Goal: Find specific page/section: Find specific page/section

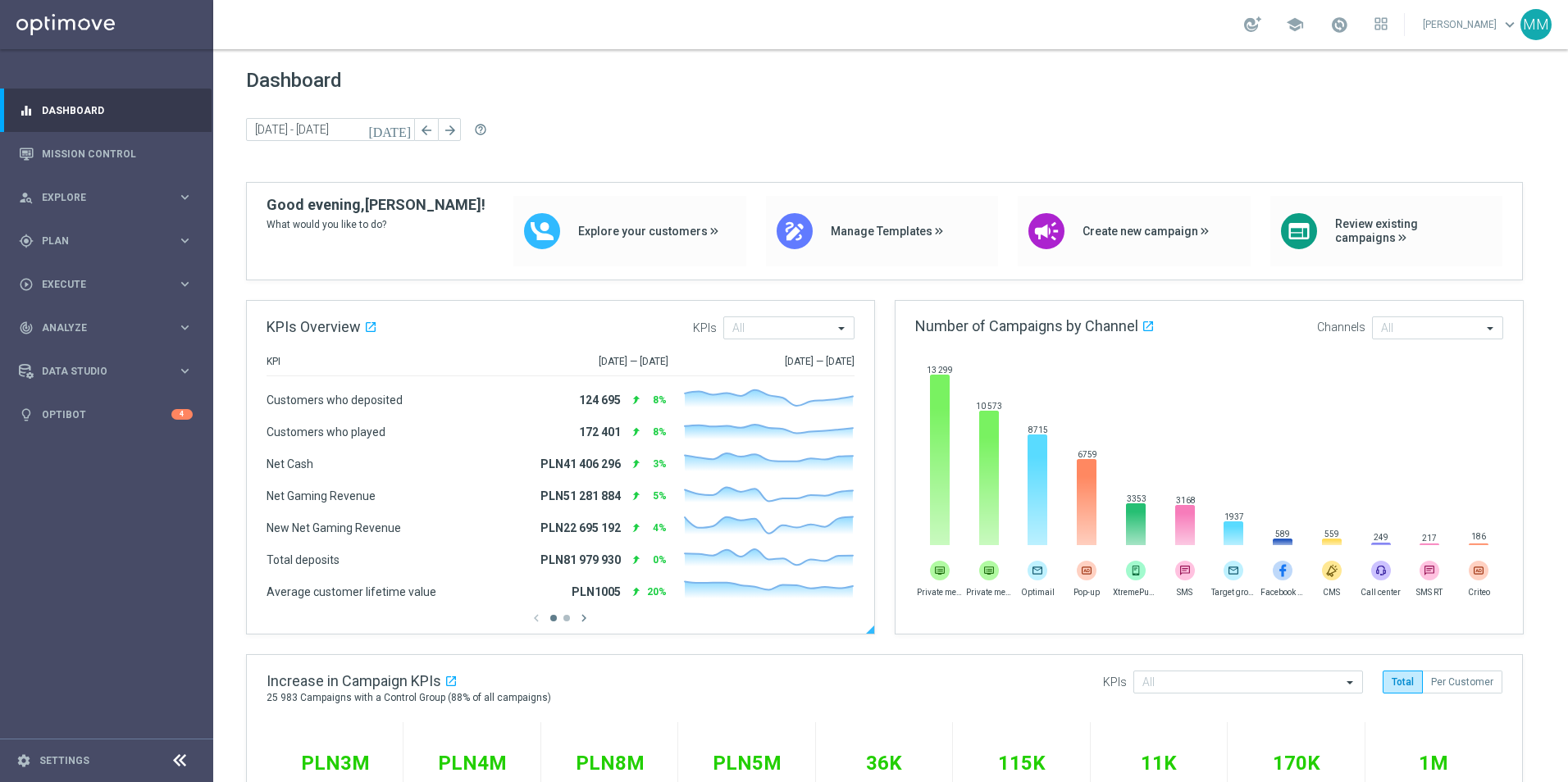
click at [565, 619] on button "button" at bounding box center [566, 618] width 6 height 6
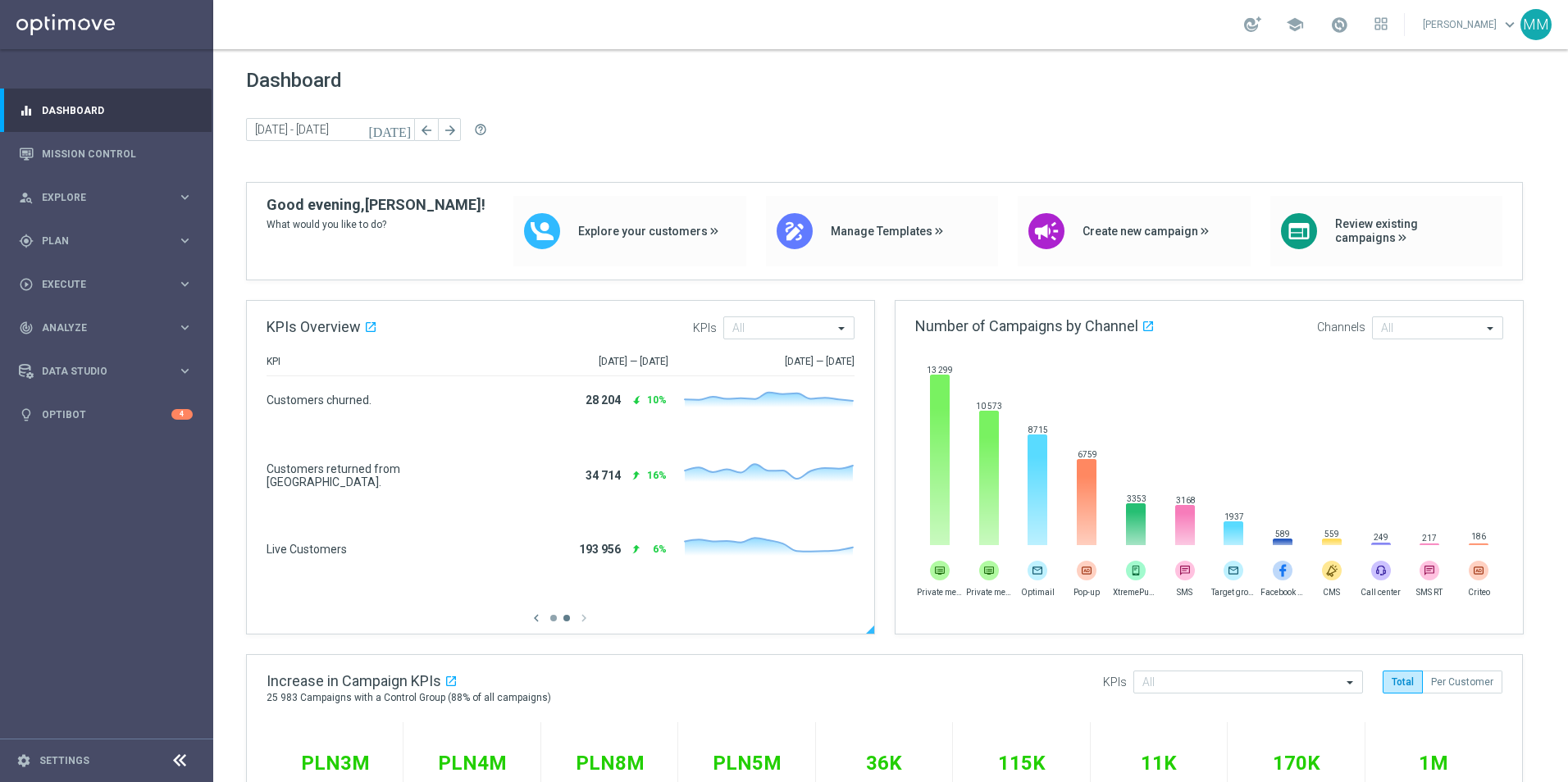
click at [552, 617] on button "button" at bounding box center [553, 618] width 6 height 6
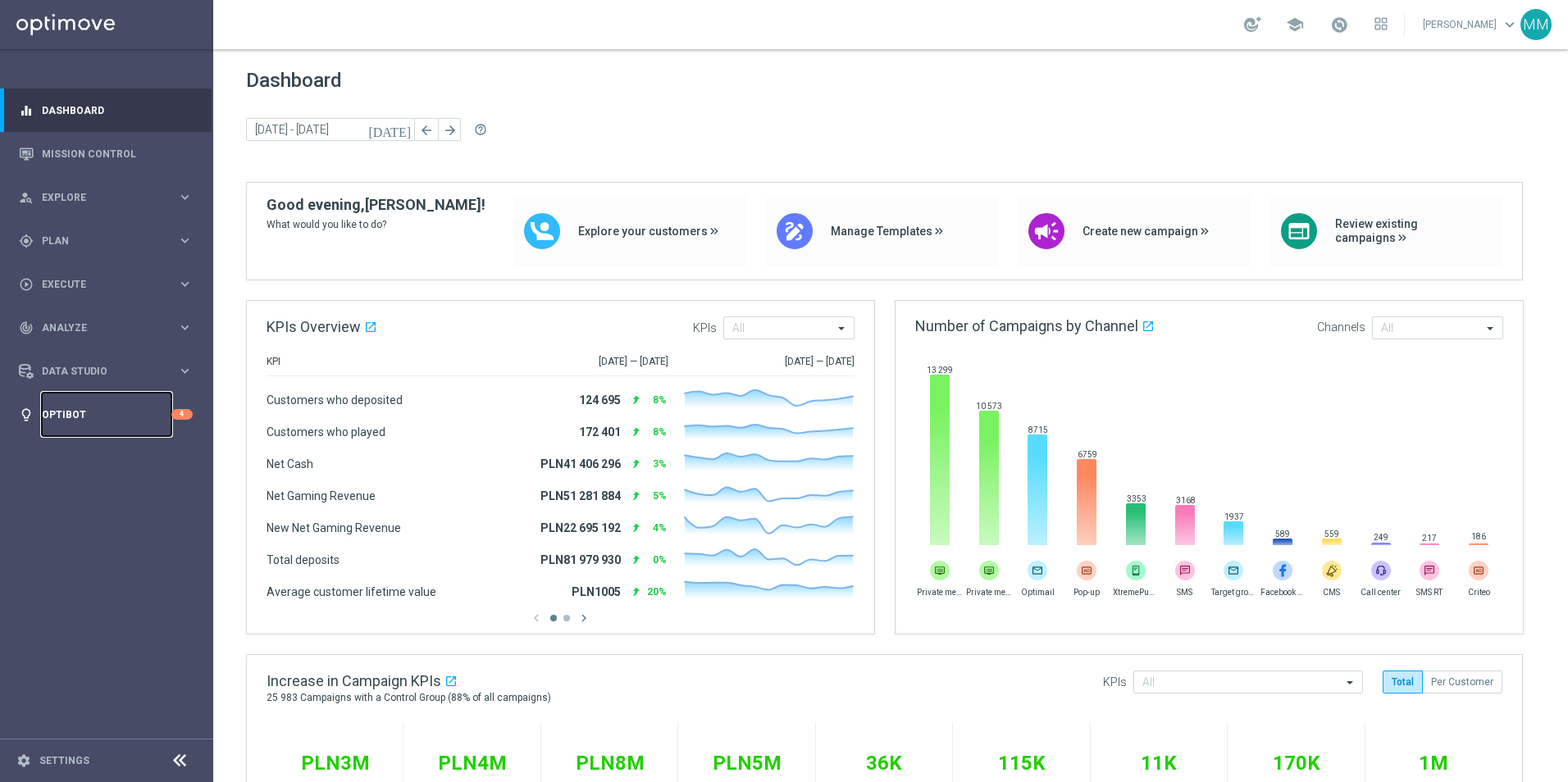
click at [68, 416] on link "Optibot" at bounding box center [107, 414] width 129 height 43
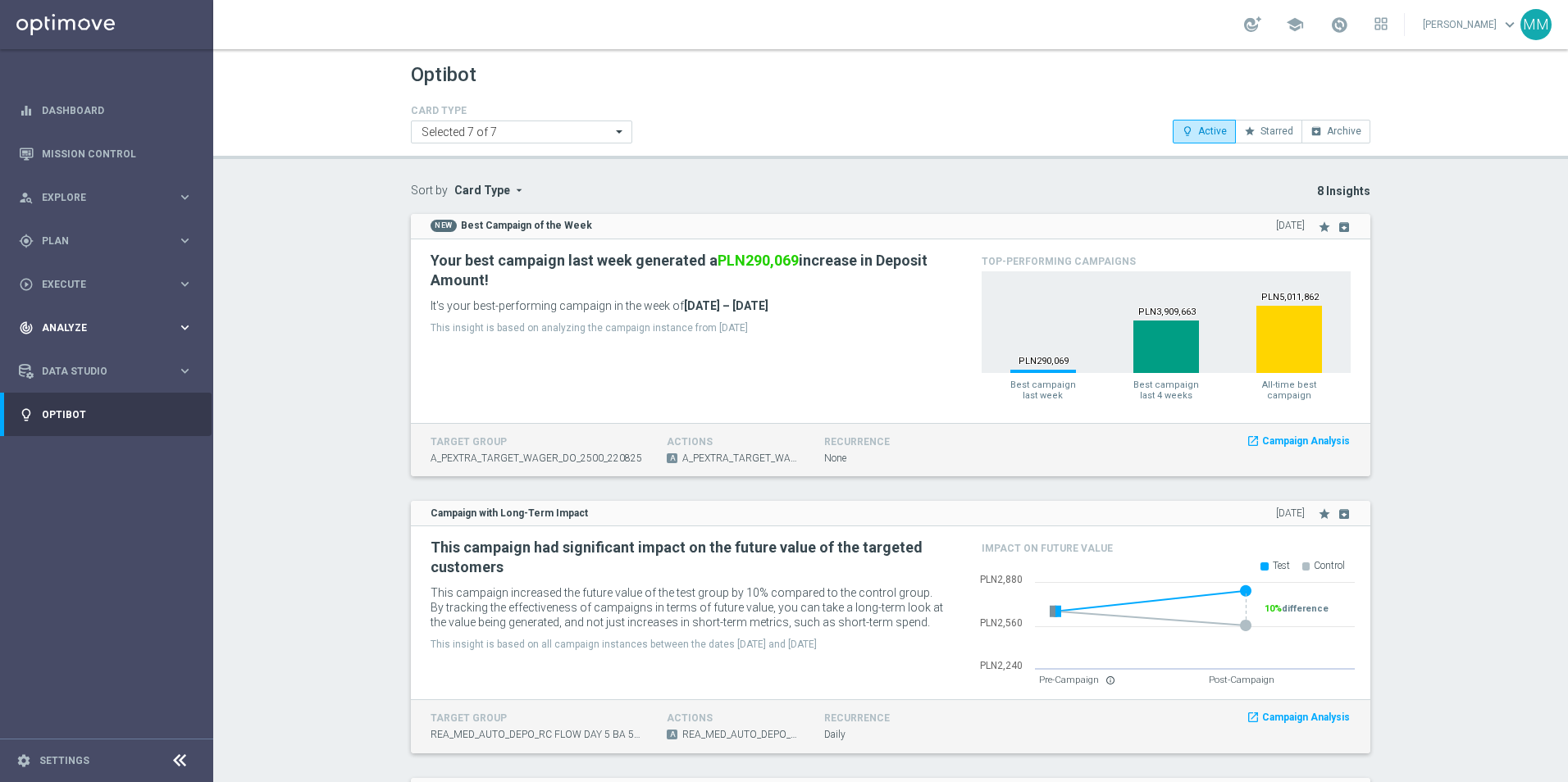
click at [181, 329] on icon "keyboard_arrow_right" at bounding box center [184, 327] width 15 height 15
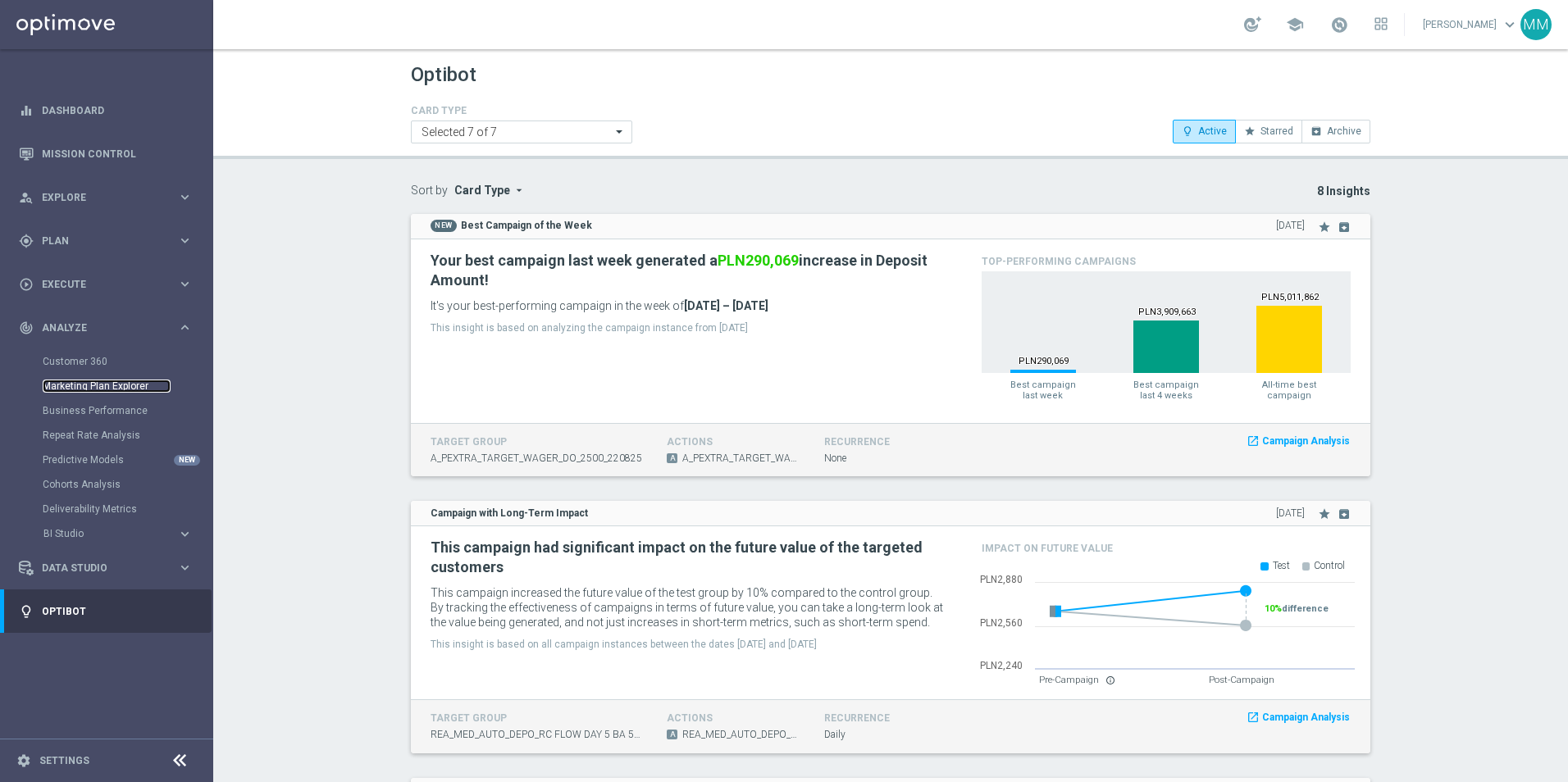
click at [119, 381] on link "Marketing Plan Explorer" at bounding box center [106, 386] width 128 height 13
